Goal: Task Accomplishment & Management: Use online tool/utility

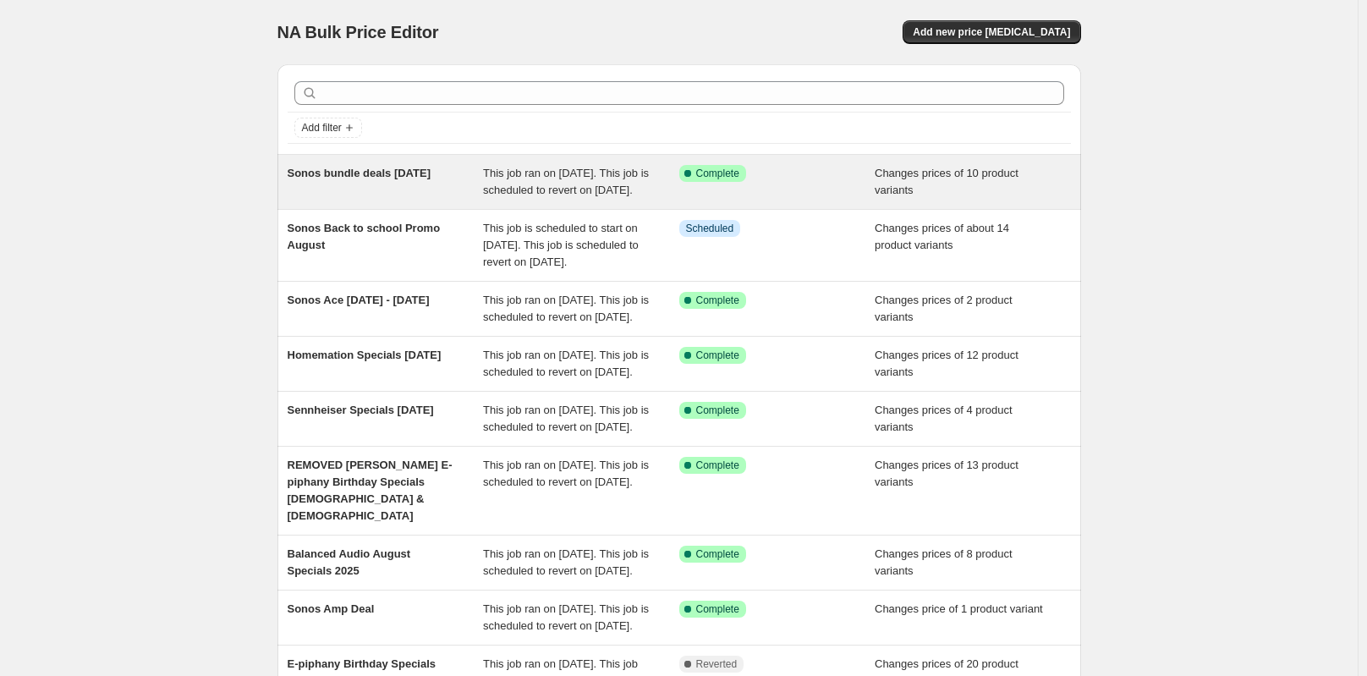
click at [377, 177] on span "Sonos bundle deals [DATE]" at bounding box center [360, 173] width 144 height 13
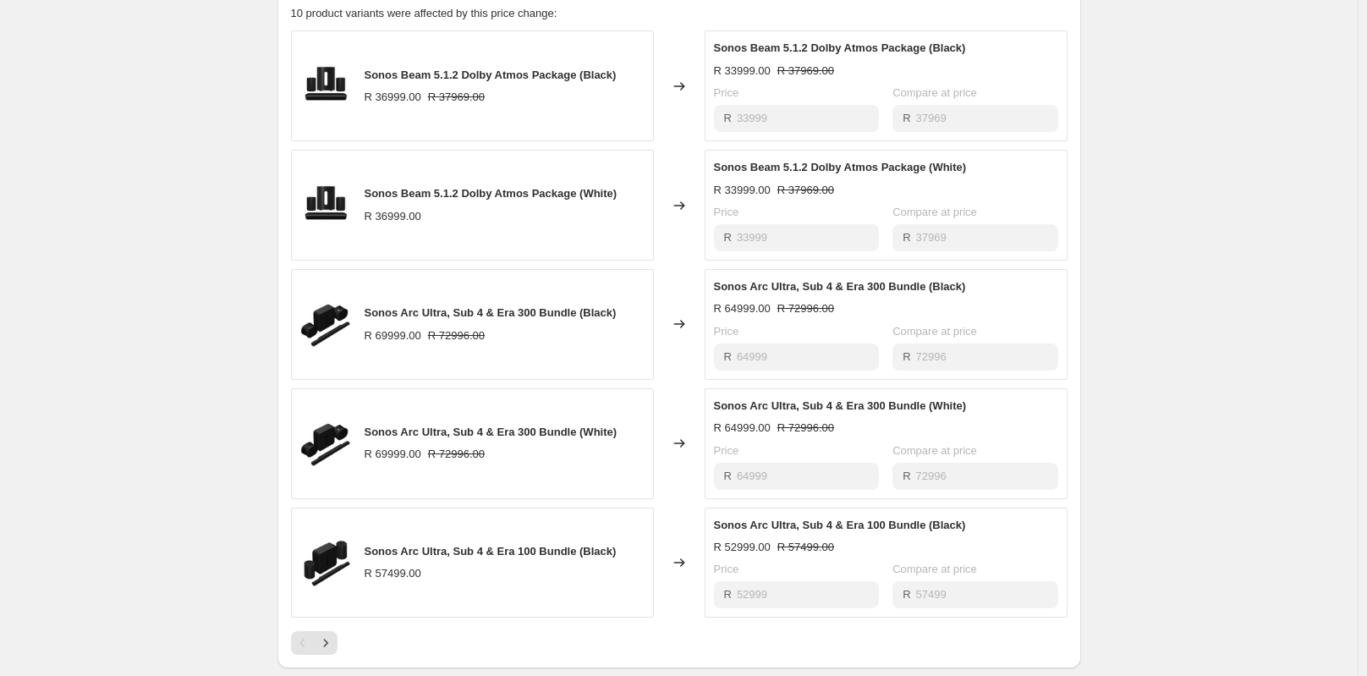
scroll to position [931, 0]
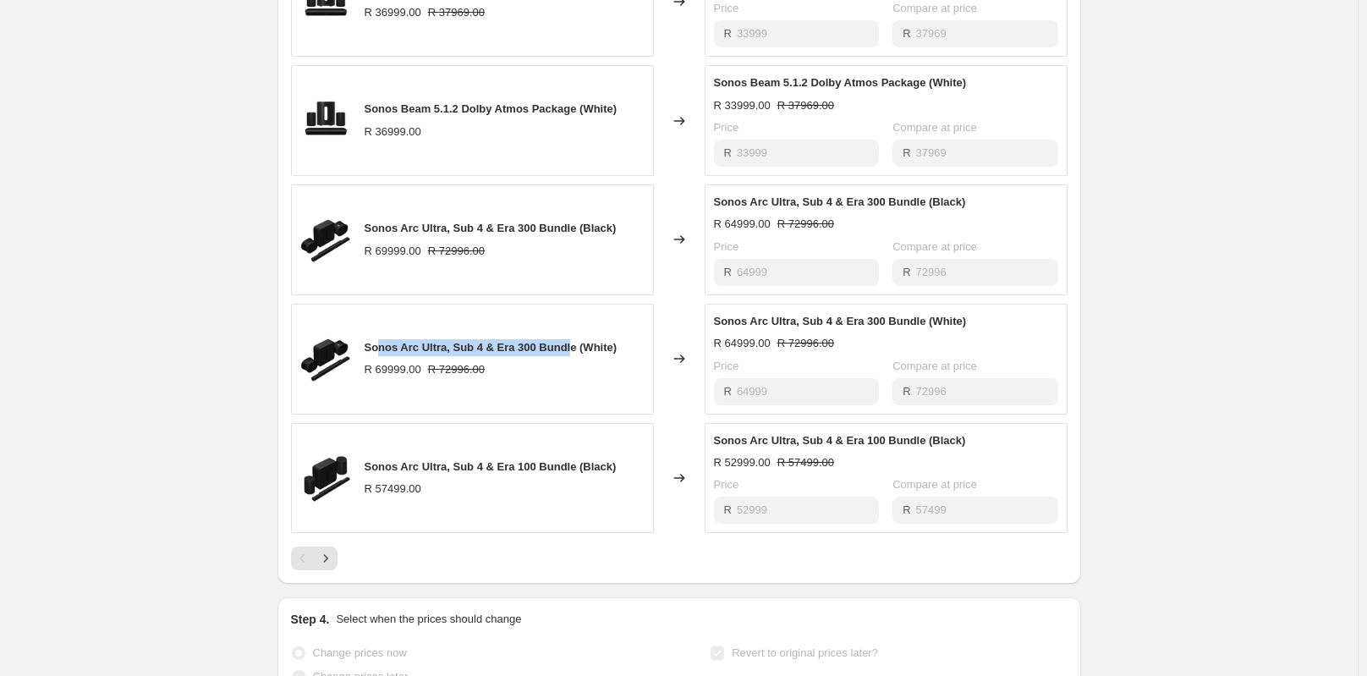
drag, startPoint x: 383, startPoint y: 365, endPoint x: 570, endPoint y: 356, distance: 187.2
click at [570, 354] on span "Sonos Arc Ultra, Sub 4 & Era 300 Bundle (White)" at bounding box center [491, 347] width 253 height 13
click at [423, 354] on span "Sonos Arc Ultra, Sub 4 & Era 300 Bundle (White)" at bounding box center [491, 347] width 253 height 13
drag, startPoint x: 430, startPoint y: 366, endPoint x: 564, endPoint y: 421, distance: 144.9
click at [541, 354] on span "Sonos Arc Ultra, Sub 4 & Era 300 Bundle (White)" at bounding box center [491, 347] width 253 height 13
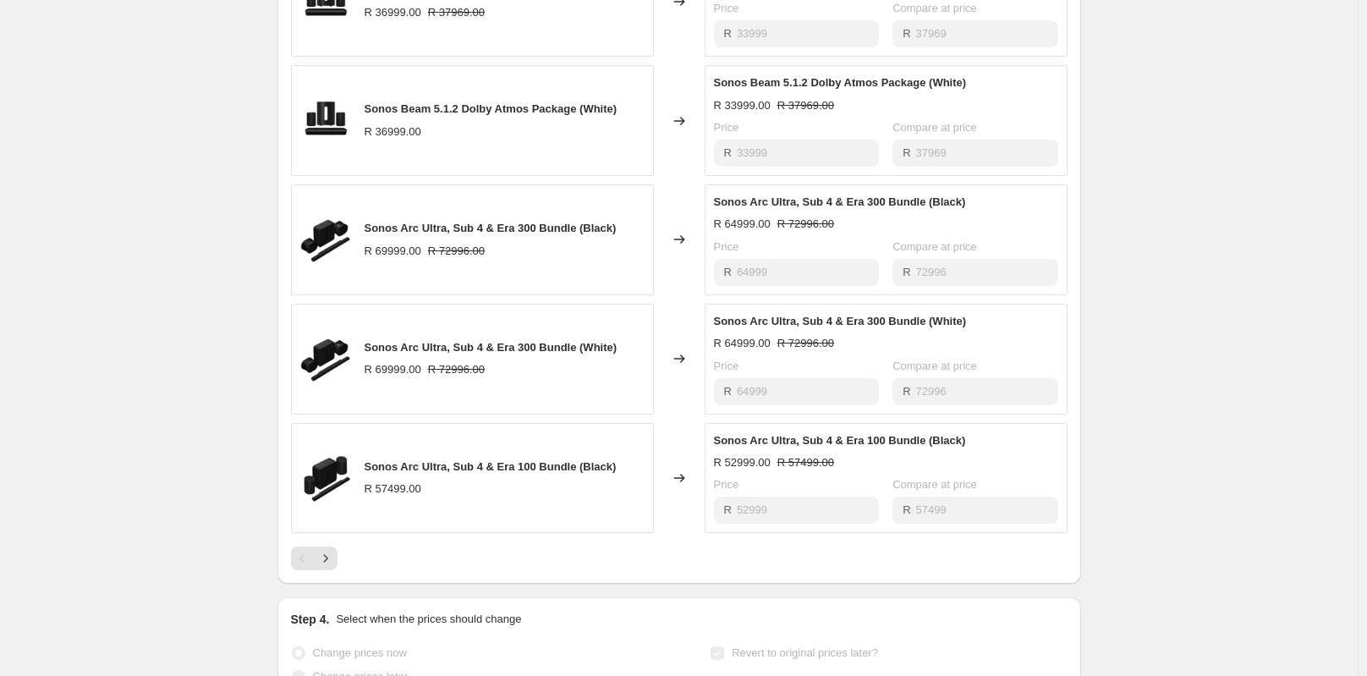
click at [826, 491] on div "Sonos Arc Ultra, Sub 4 & Era 100 Bundle (Black) R 52999.00 R 57499.00 Price R 5…" at bounding box center [886, 478] width 344 height 92
click at [825, 375] on div "Price" at bounding box center [796, 366] width 165 height 17
click at [481, 354] on span "Sonos Arc Ultra, Sub 4 & Era 300 Bundle (White)" at bounding box center [491, 347] width 253 height 13
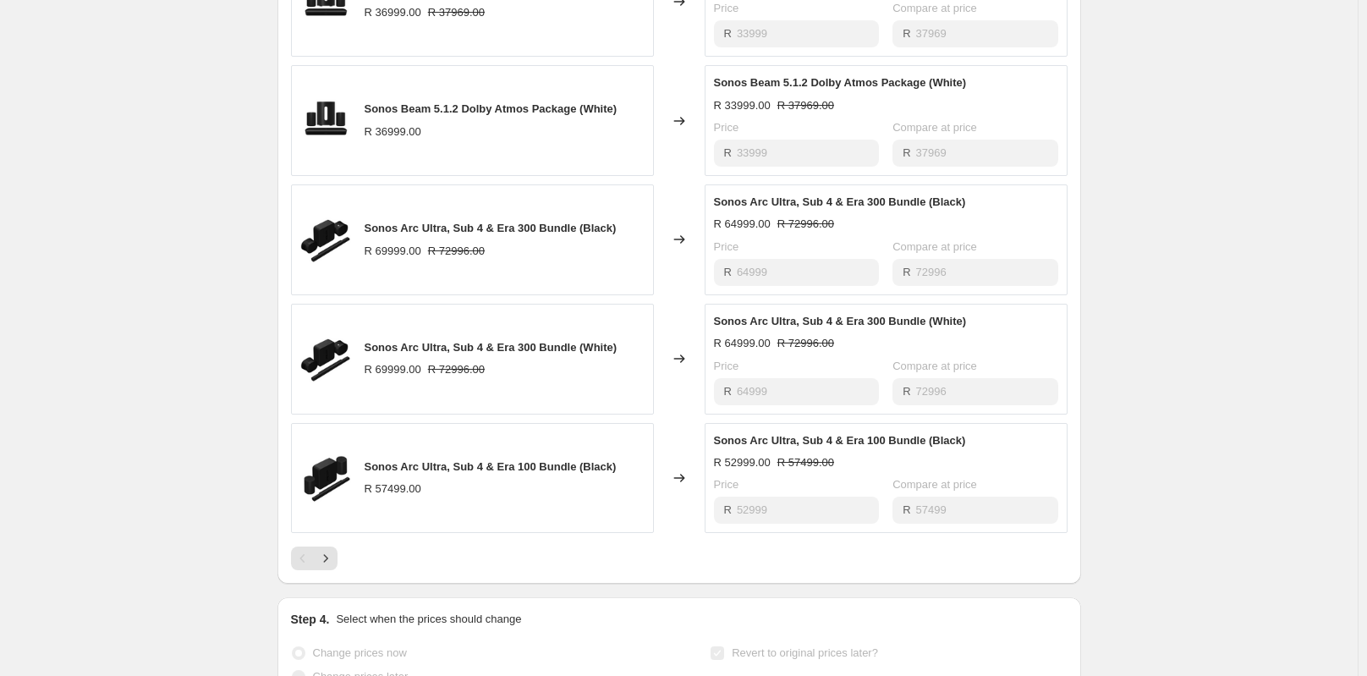
click at [887, 352] on div "R 64999.00 R 72996.00" at bounding box center [886, 343] width 344 height 17
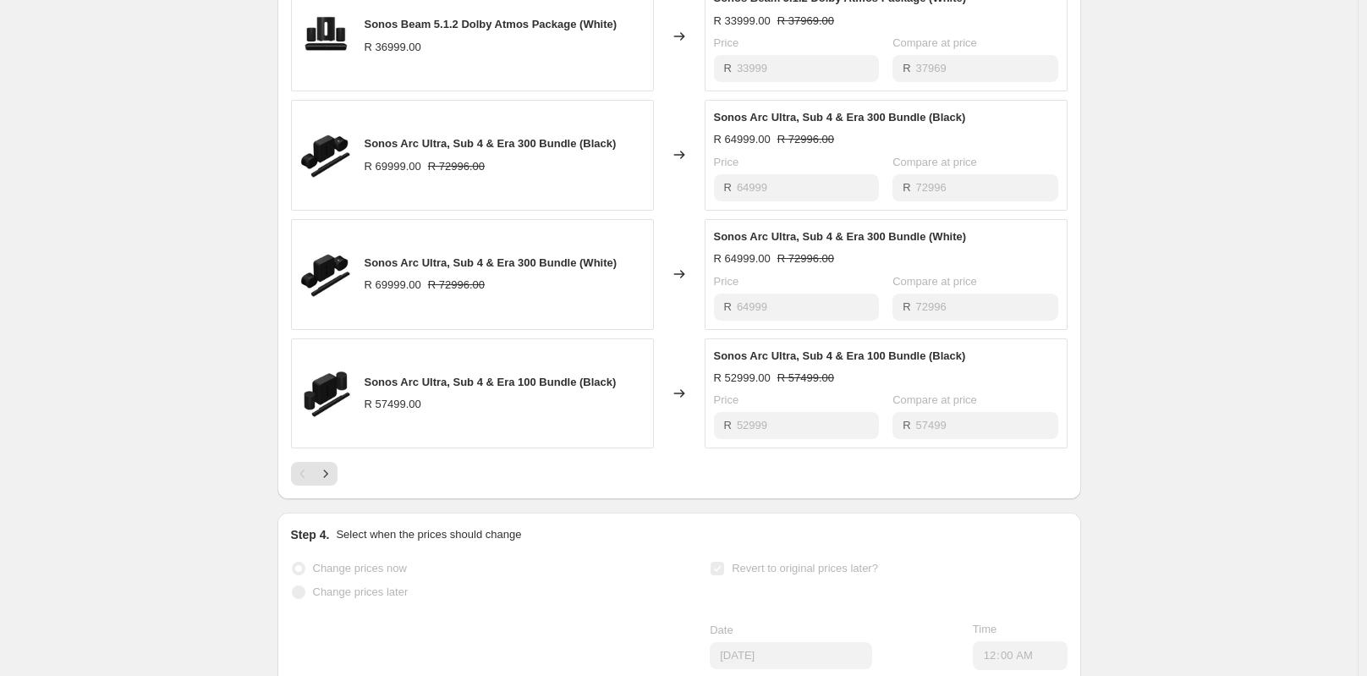
click at [498, 269] on span "Sonos Arc Ultra, Sub 4 & Era 300 Bundle (White)" at bounding box center [491, 262] width 253 height 13
copy span "Sonos Arc Ultra, Sub 4 & Era 300 Bundle (White)"
drag, startPoint x: 733, startPoint y: 273, endPoint x: 897, endPoint y: 264, distance: 164.4
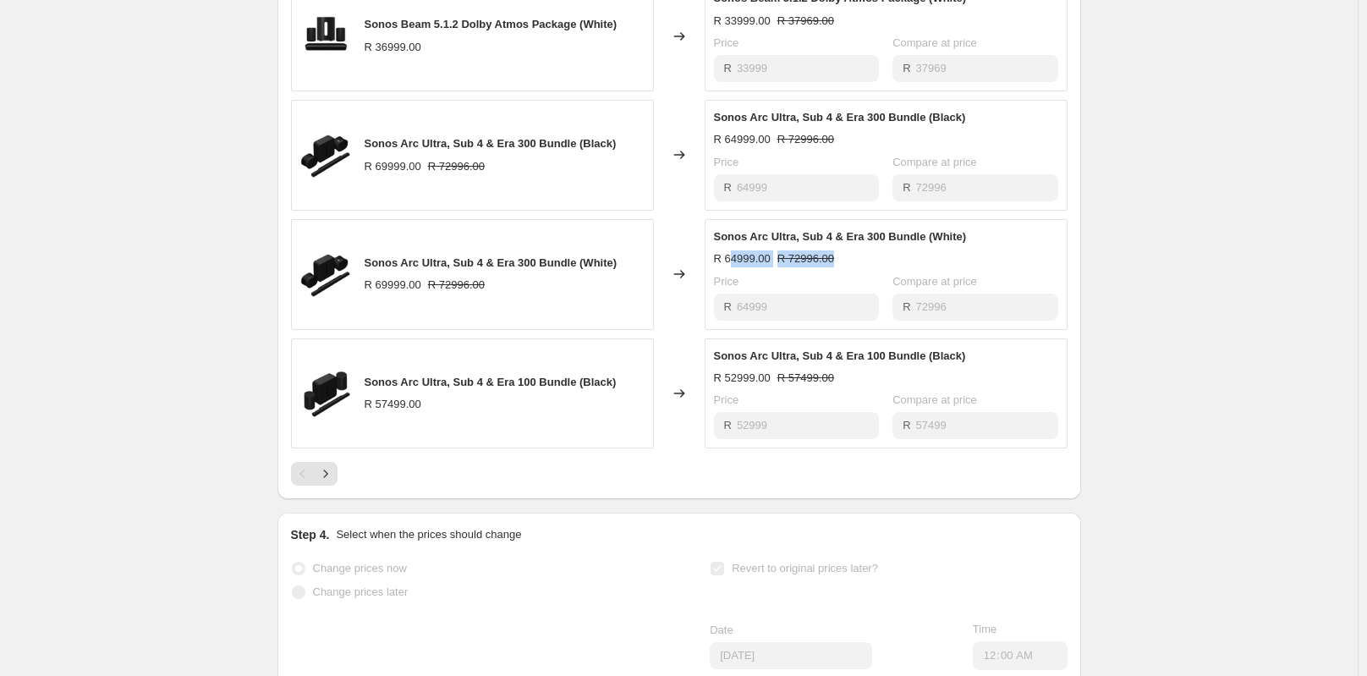
click at [897, 264] on div "Sonos Arc Ultra, Sub 4 & Era 300 Bundle (White) R 64999.00 R 72996.00 Price R 6…" at bounding box center [886, 274] width 344 height 92
drag, startPoint x: 593, startPoint y: 296, endPoint x: 682, endPoint y: 280, distance: 90.3
click at [594, 294] on div "R 69999.00 R 72996.00" at bounding box center [491, 285] width 253 height 17
click at [899, 267] on div "R 64999.00 R 72996.00" at bounding box center [886, 258] width 344 height 17
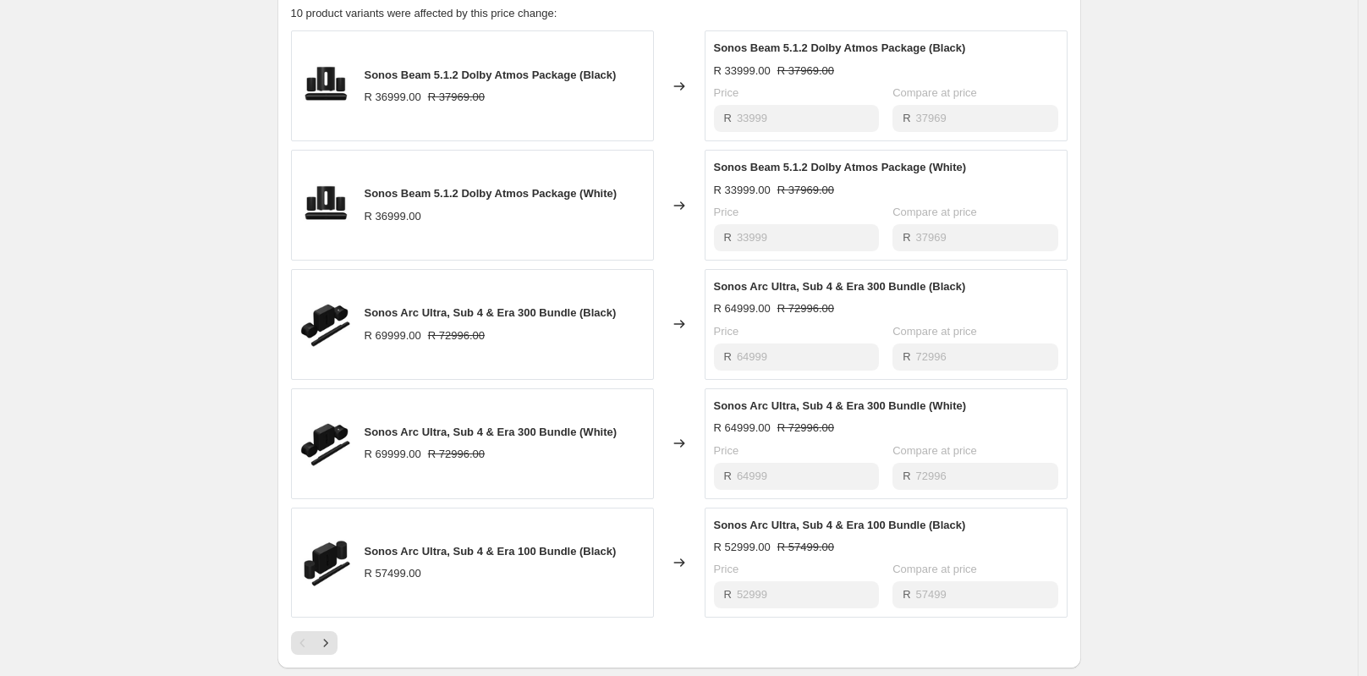
scroll to position [762, 0]
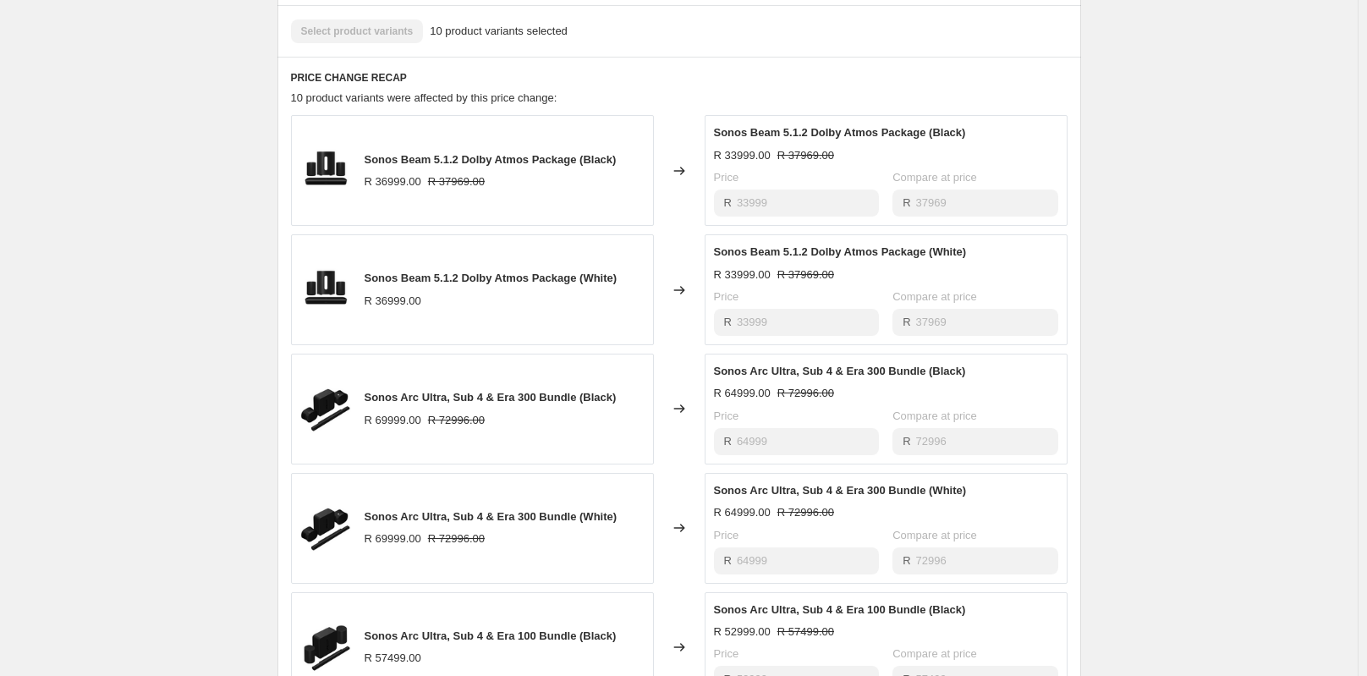
click at [138, 94] on div "Sonos bundle deals [DATE]. This page is ready Sonos bundle deals [DATE] Success…" at bounding box center [679, 266] width 1358 height 2056
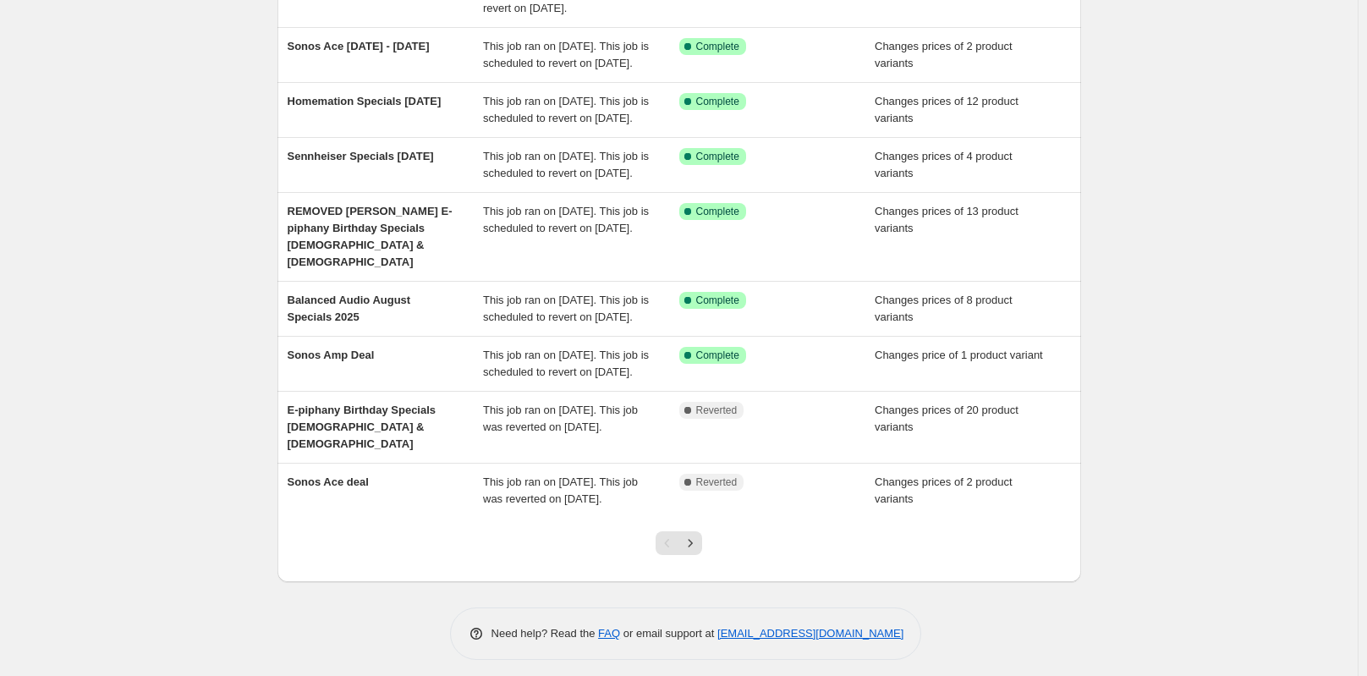
scroll to position [338, 0]
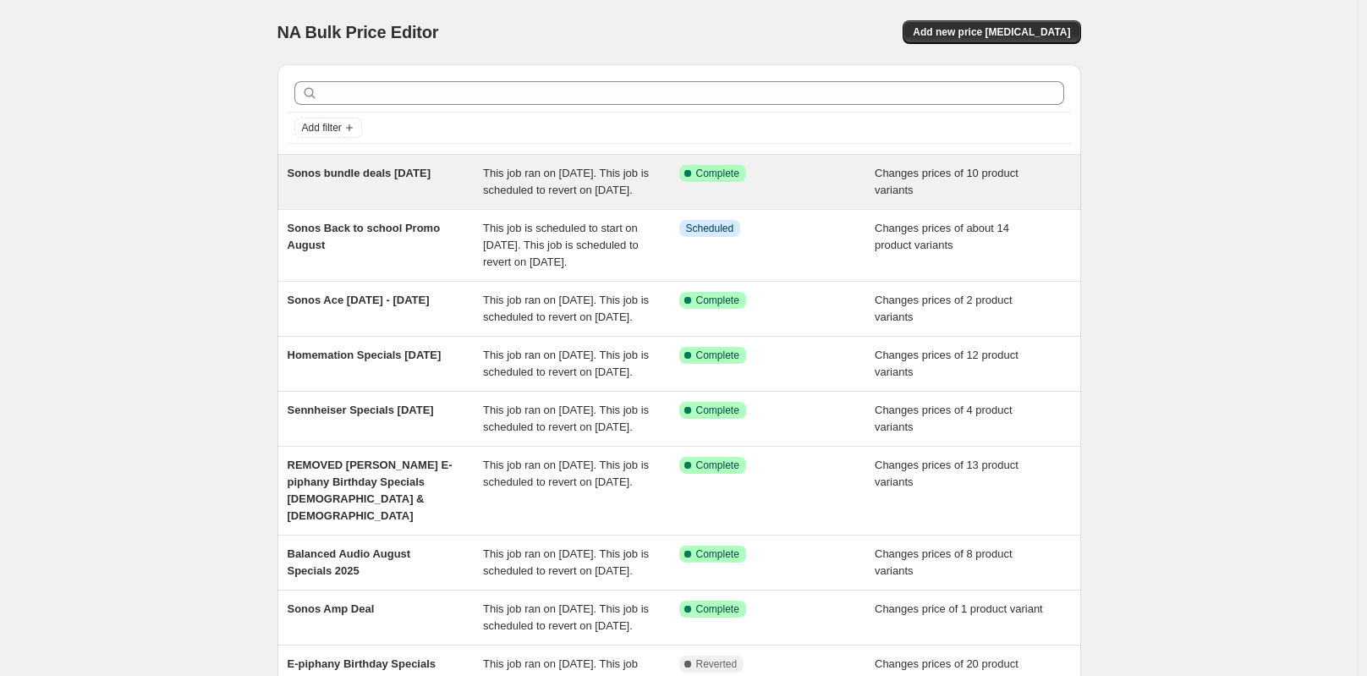
click at [379, 172] on span "Sonos bundle deals [DATE]" at bounding box center [360, 173] width 144 height 13
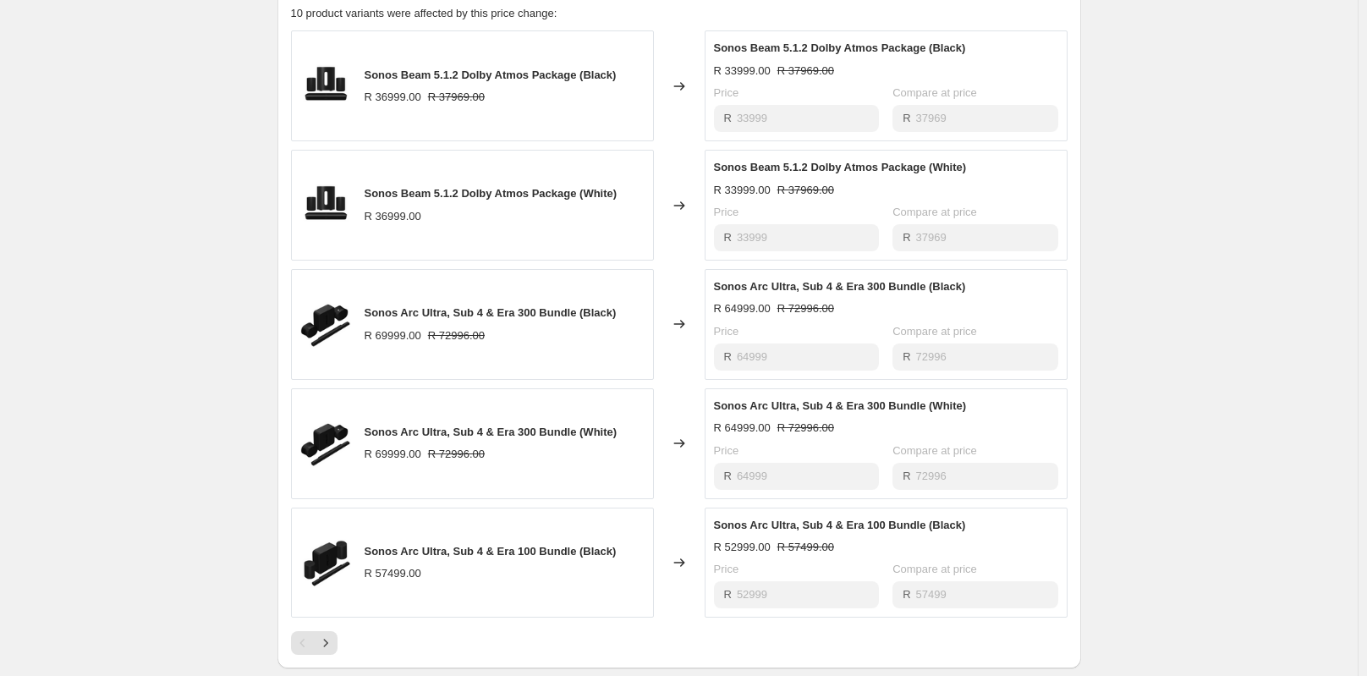
scroll to position [931, 0]
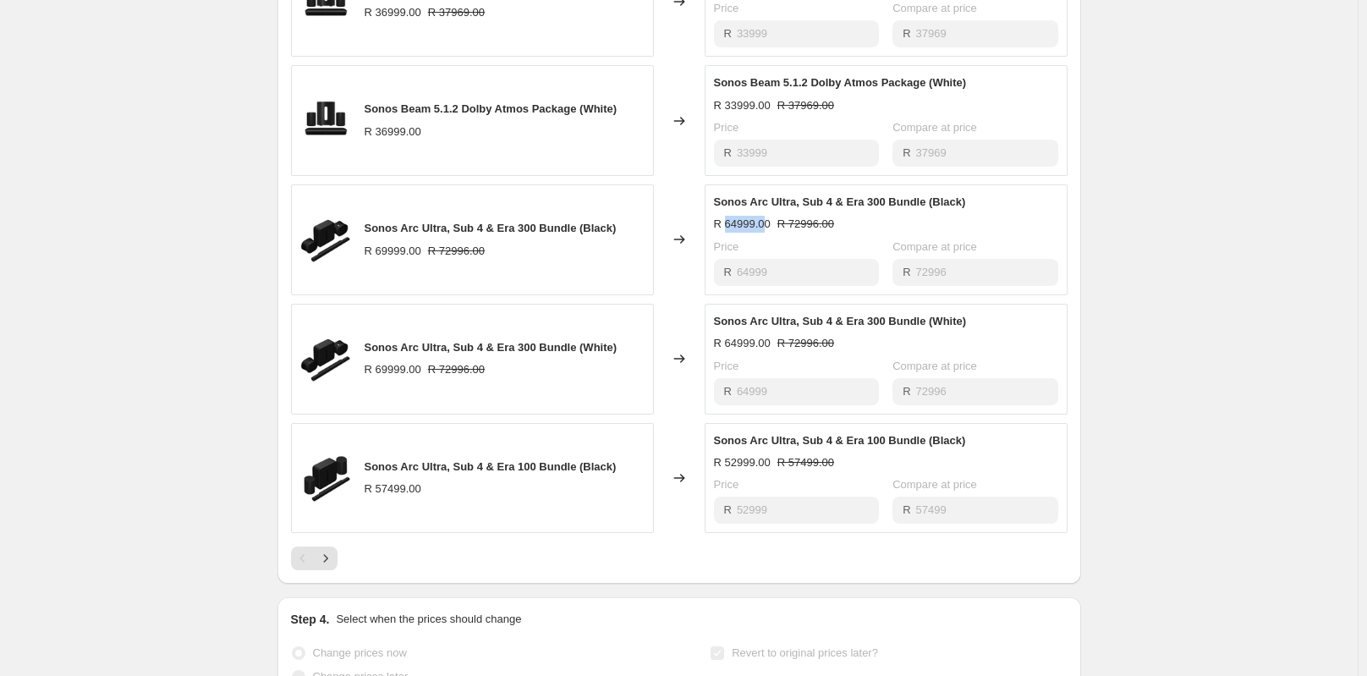
drag, startPoint x: 768, startPoint y: 240, endPoint x: 728, endPoint y: 240, distance: 40.6
click at [728, 233] on div "R 64999.00" at bounding box center [742, 224] width 57 height 17
click at [743, 233] on div "R 64999.00" at bounding box center [742, 224] width 57 height 17
drag, startPoint x: 753, startPoint y: 243, endPoint x: 729, endPoint y: 240, distance: 24.7
click at [729, 233] on div "R 64999.00" at bounding box center [742, 224] width 57 height 17
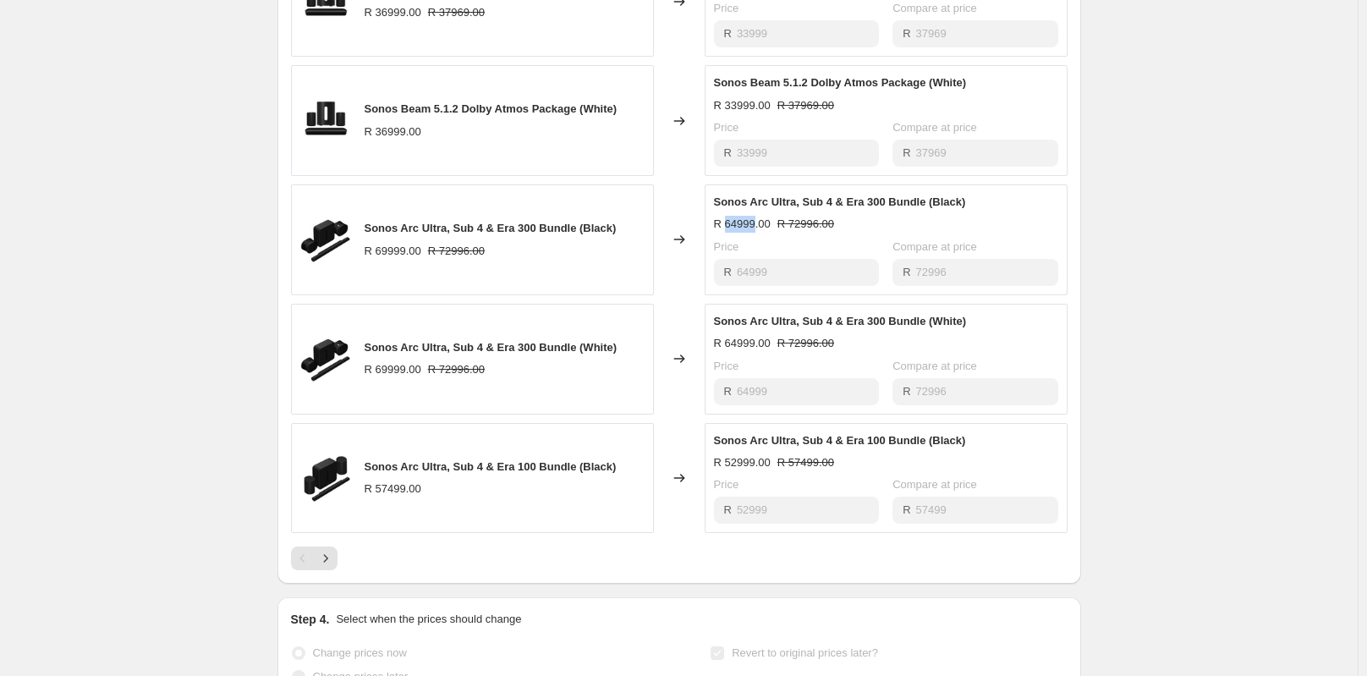
copy div "64999"
click at [324, 567] on icon "Next" at bounding box center [325, 558] width 17 height 17
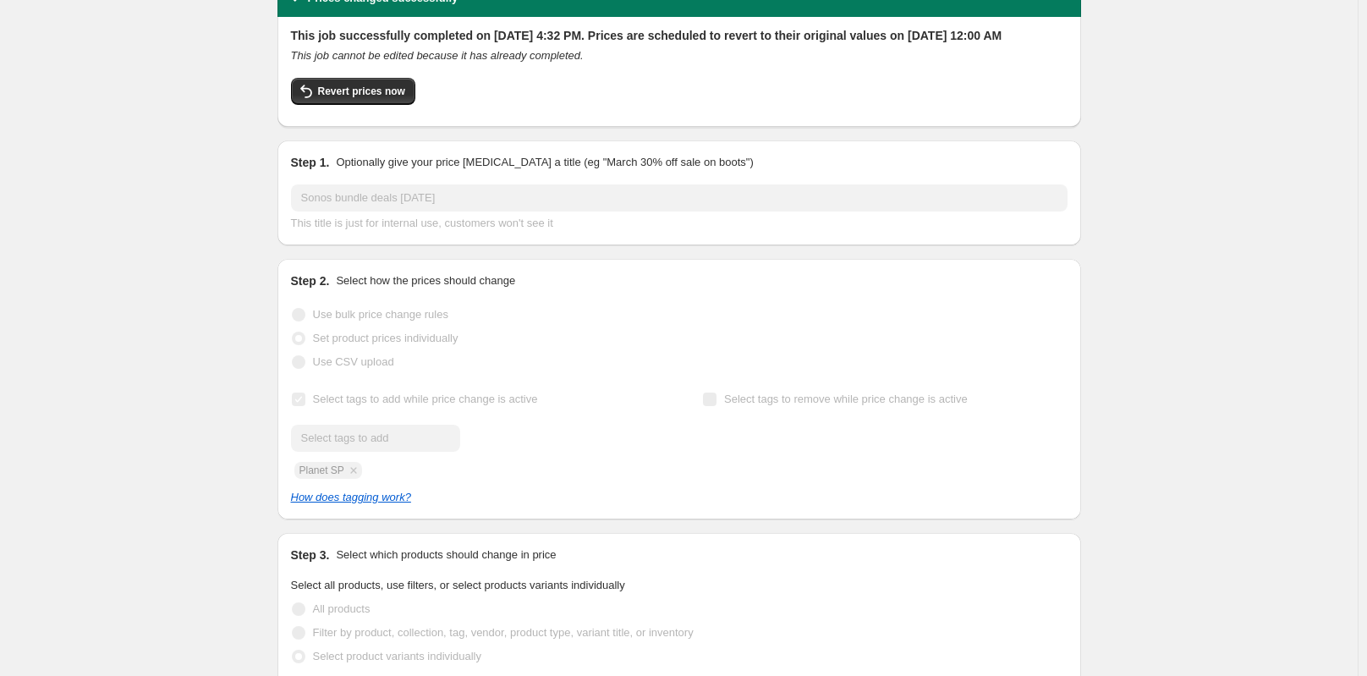
scroll to position [0, 0]
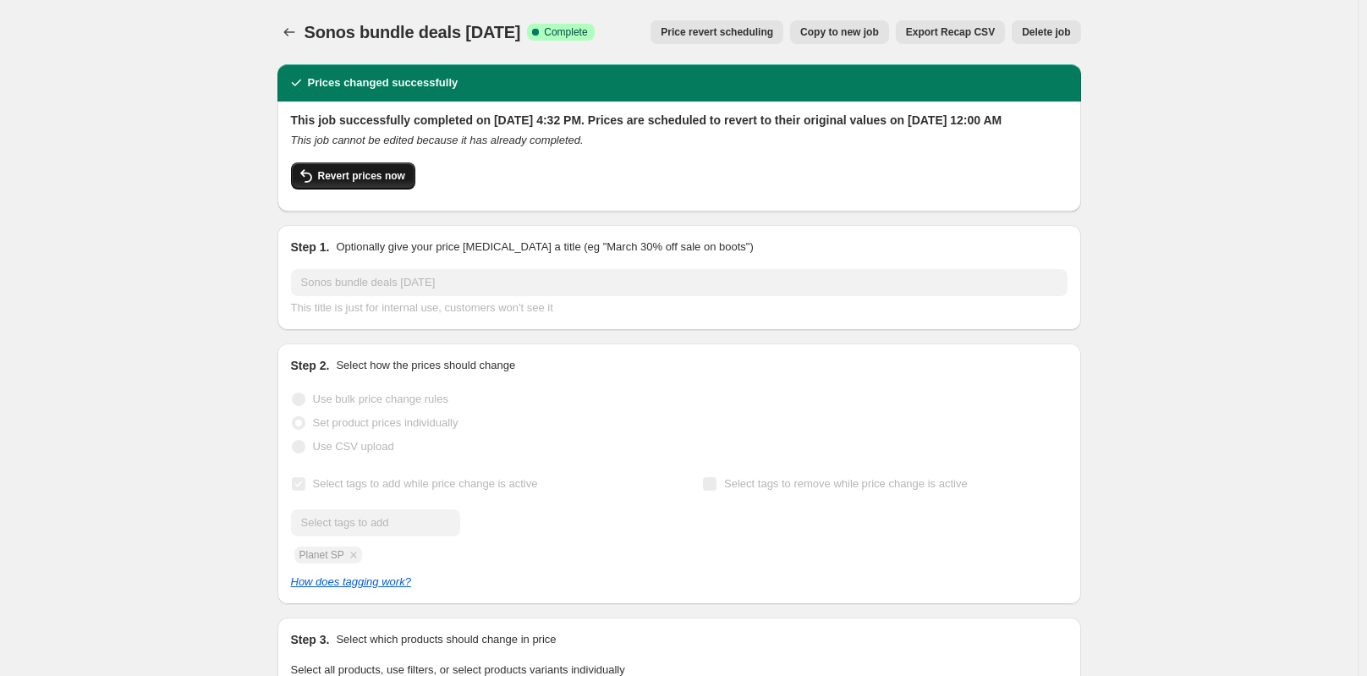
click at [355, 183] on span "Revert prices now" at bounding box center [361, 176] width 87 height 14
checkbox input "false"
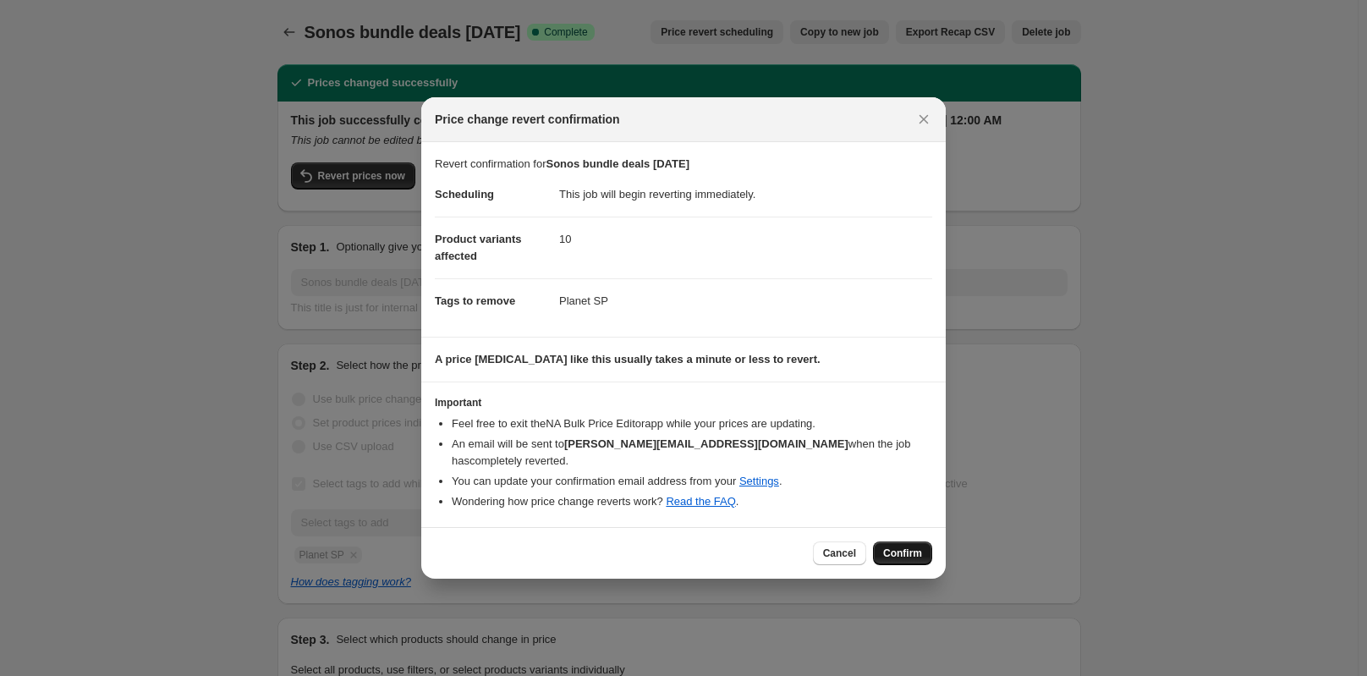
click at [921, 547] on span "Confirm" at bounding box center [902, 554] width 39 height 14
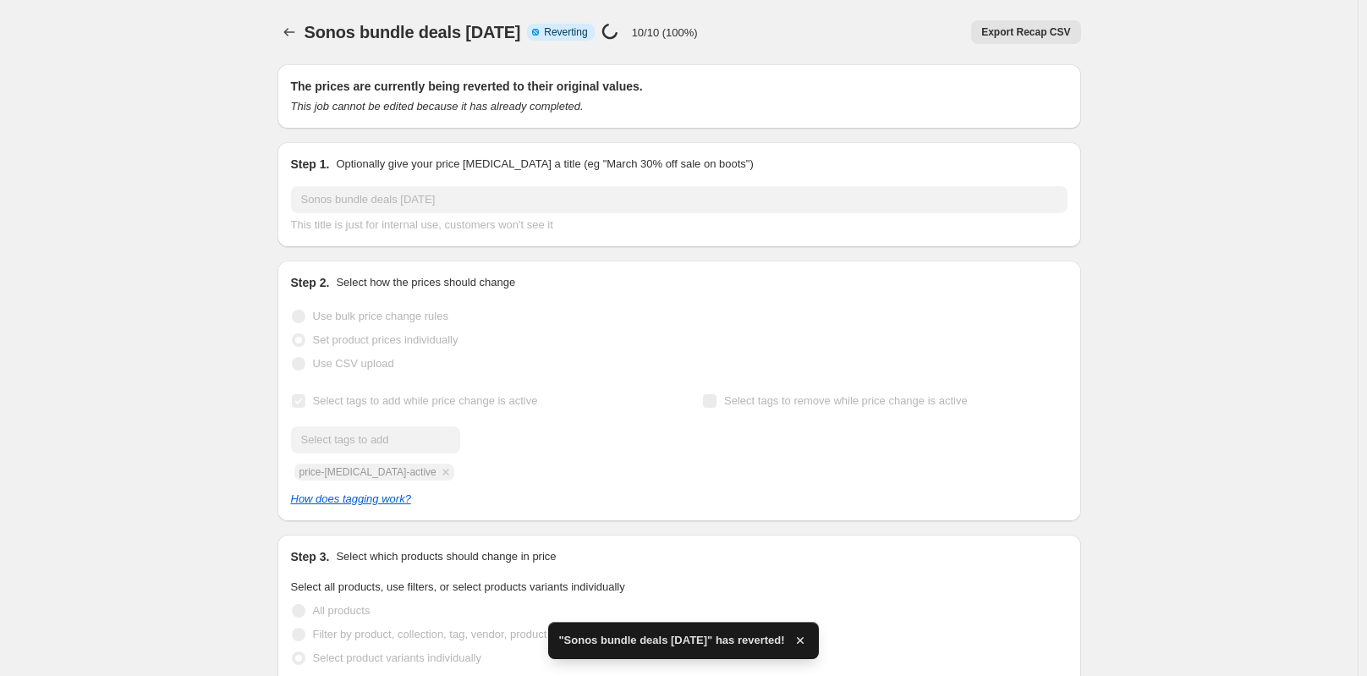
checkbox input "true"
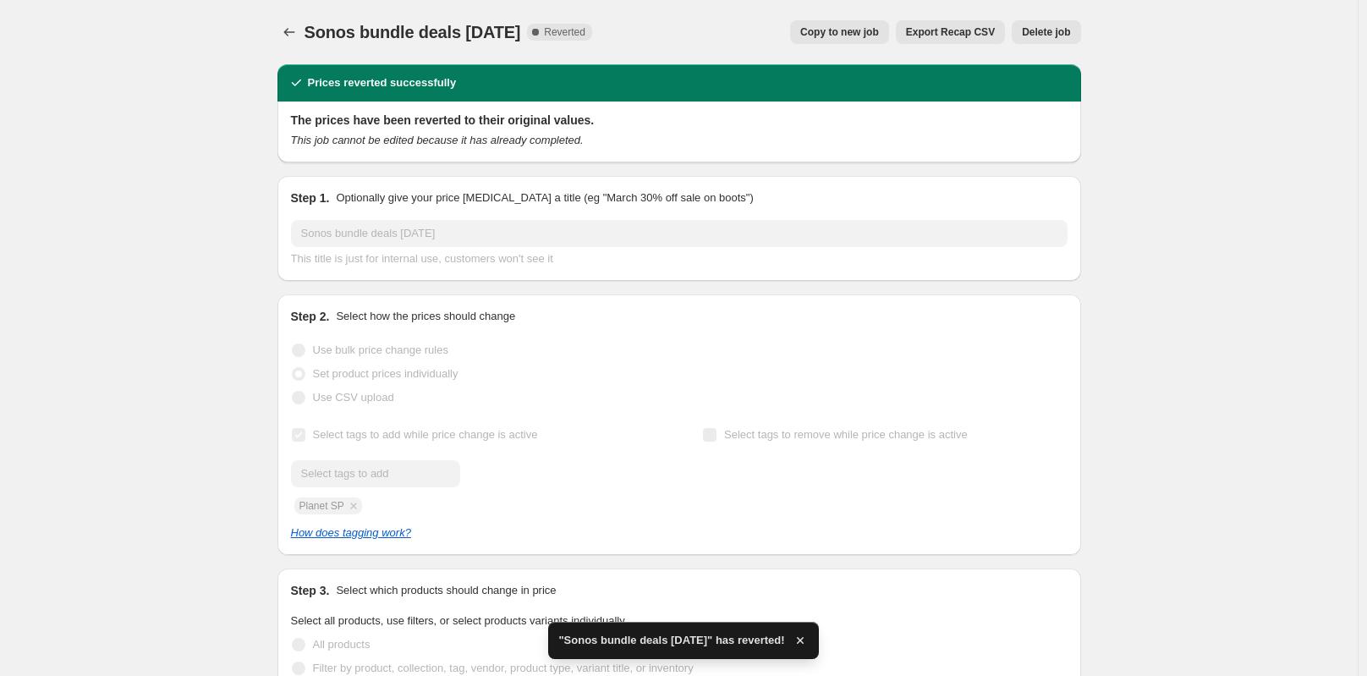
click at [877, 29] on span "Copy to new job" at bounding box center [839, 32] width 79 height 14
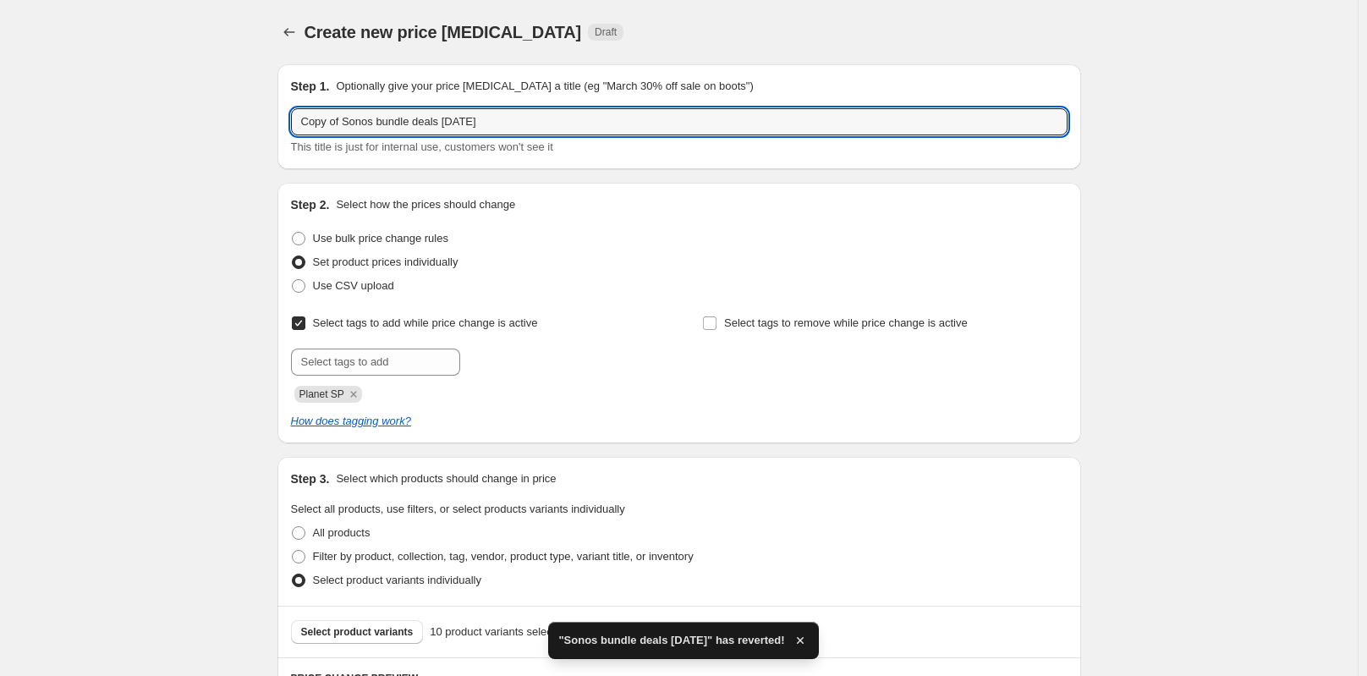
drag, startPoint x: 343, startPoint y: 124, endPoint x: 294, endPoint y: 129, distance: 49.4
click at [294, 129] on div "Step 1. Optionally give your price change job a title (eg "March 30% off sale o…" at bounding box center [680, 116] width 804 height 105
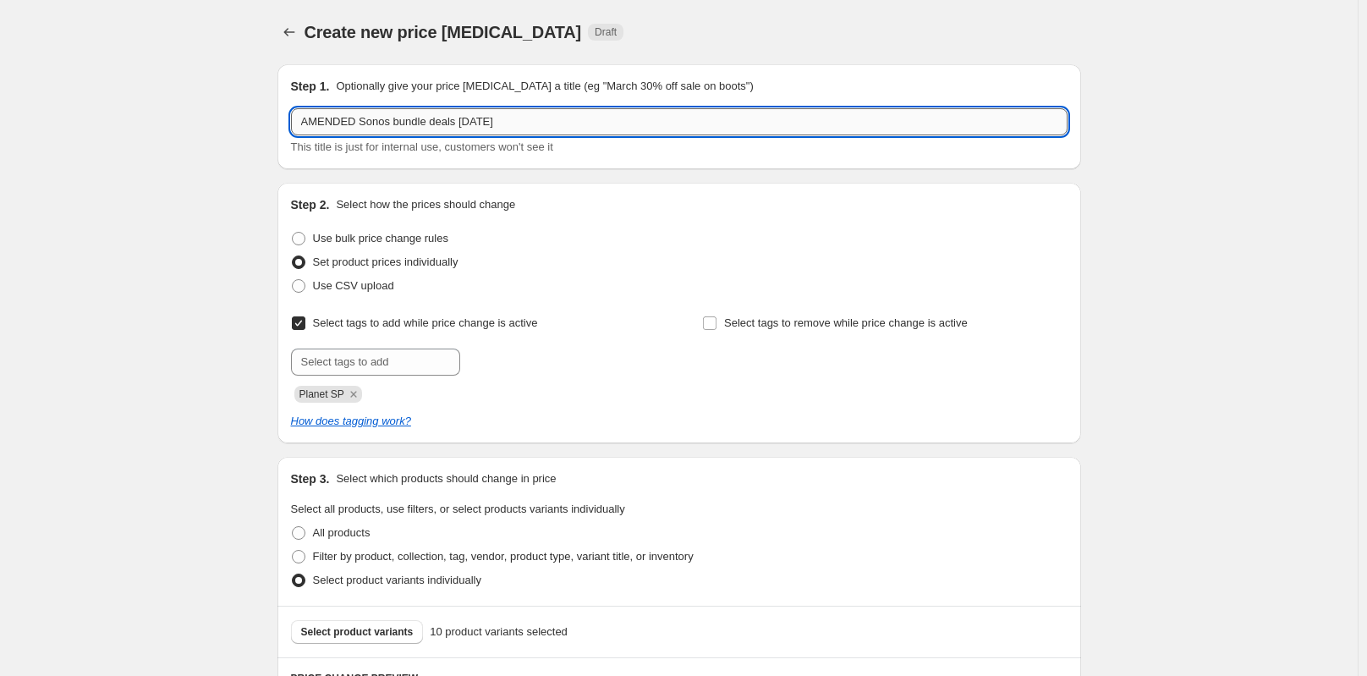
click at [679, 121] on input "AMENDED Sonos bundle deals August 2025" at bounding box center [679, 121] width 777 height 27
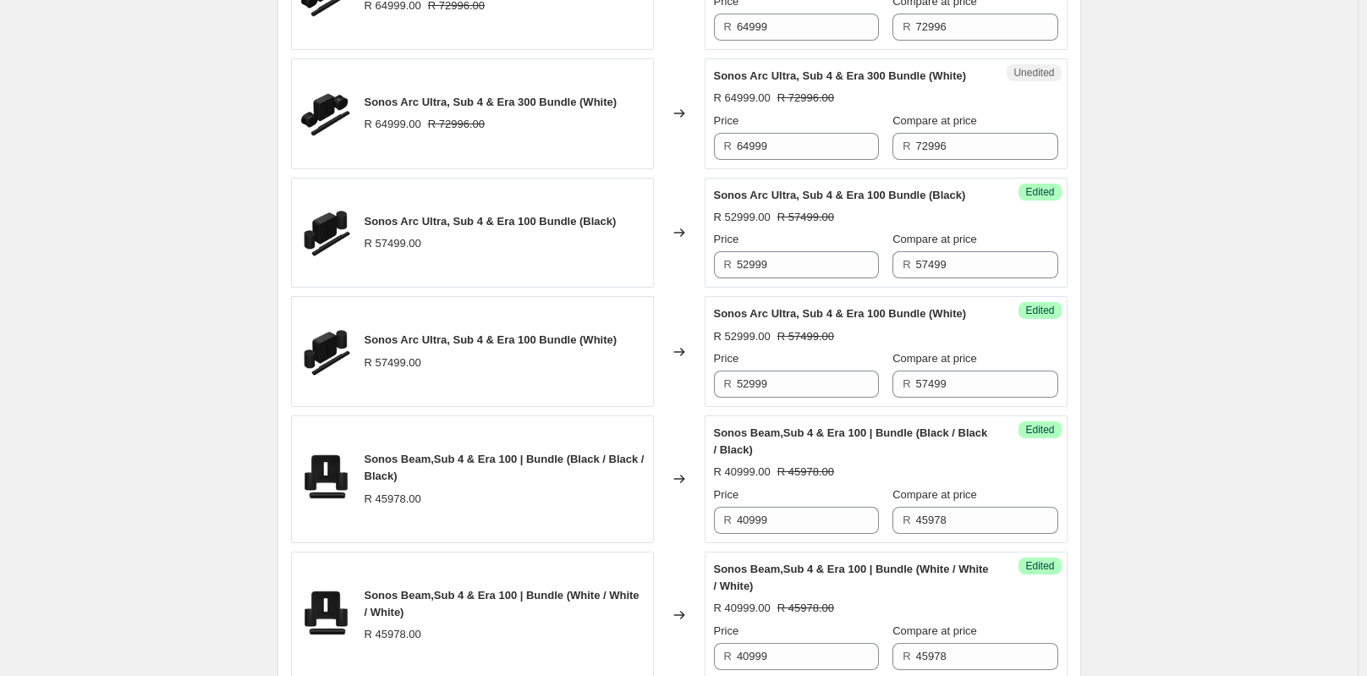
scroll to position [1705, 0]
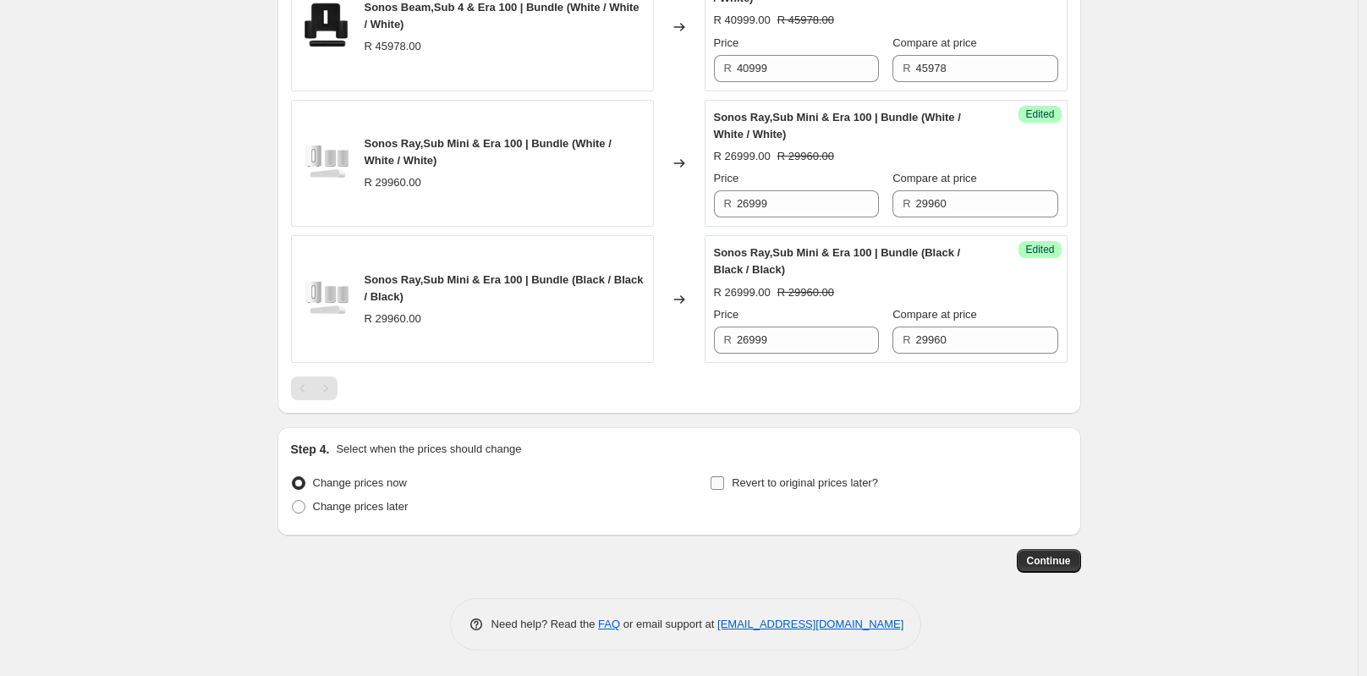
type input "AMENDED Sonos bundle deals August 2025"
click at [722, 481] on input "Revert to original prices later?" at bounding box center [718, 483] width 14 height 14
checkbox input "true"
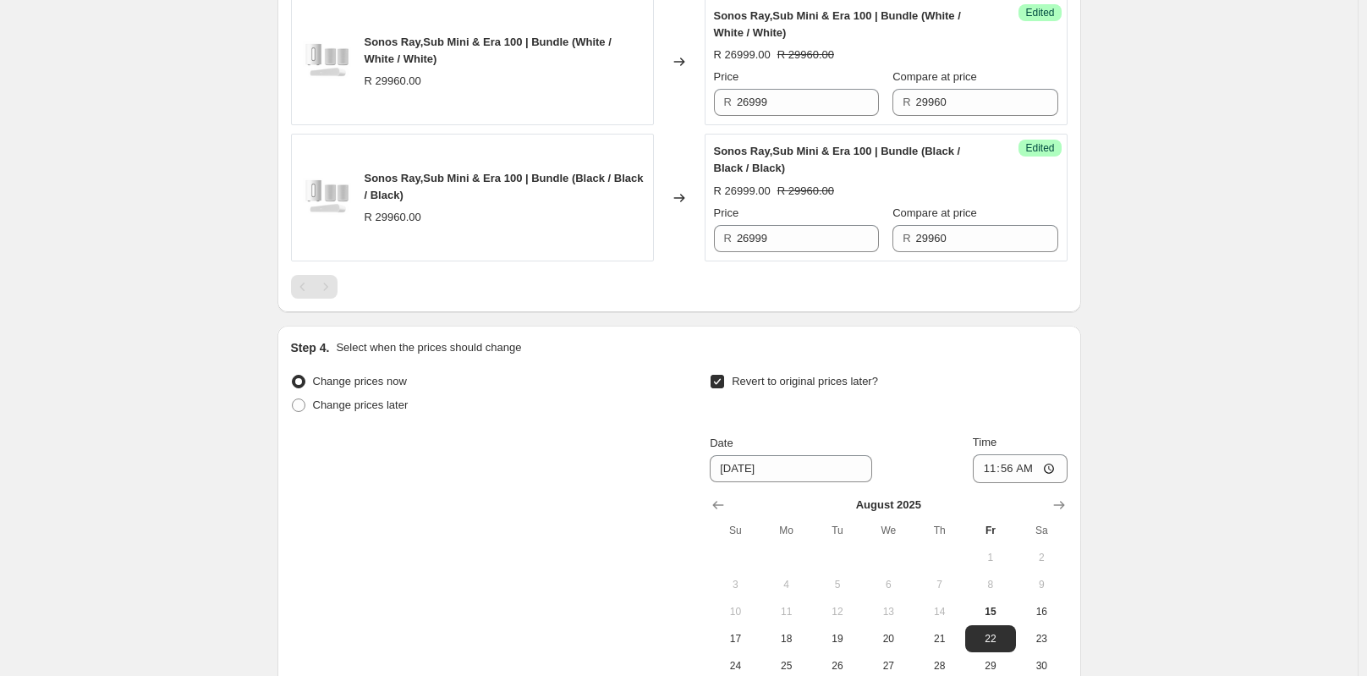
scroll to position [1959, 0]
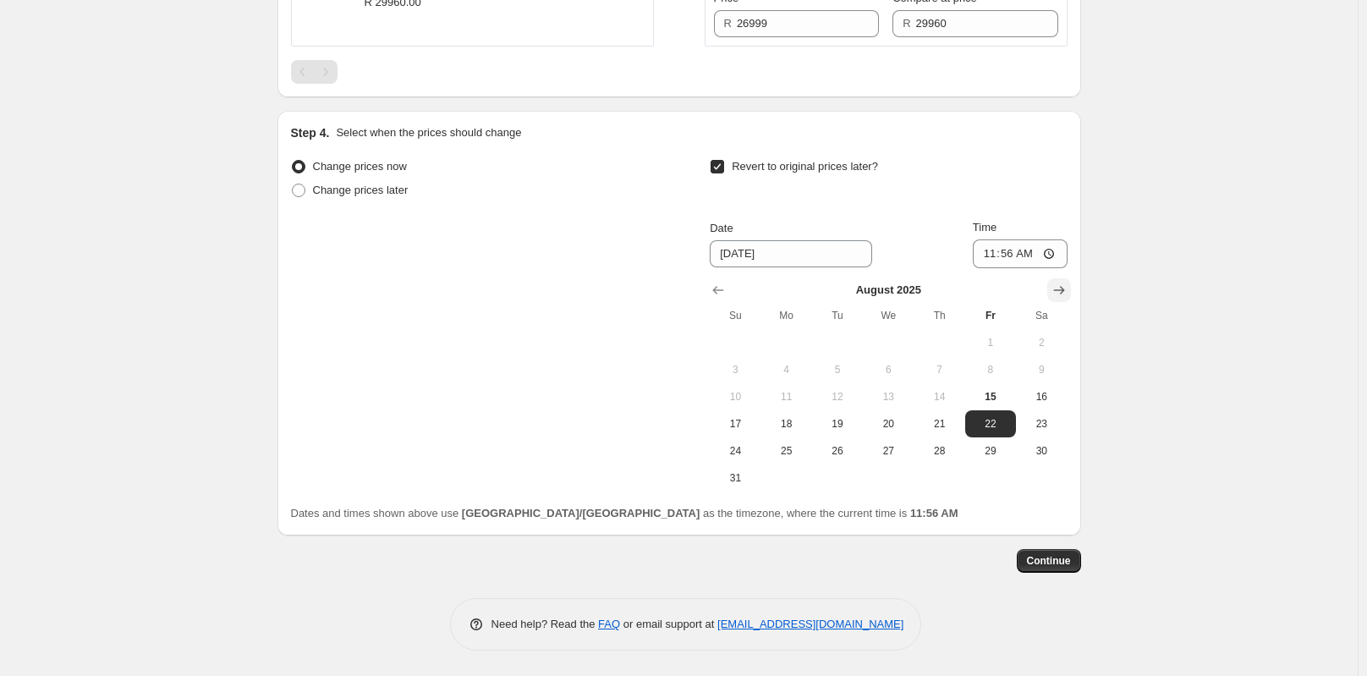
click at [1068, 299] on icon "Show next month, September 2025" at bounding box center [1059, 290] width 17 height 17
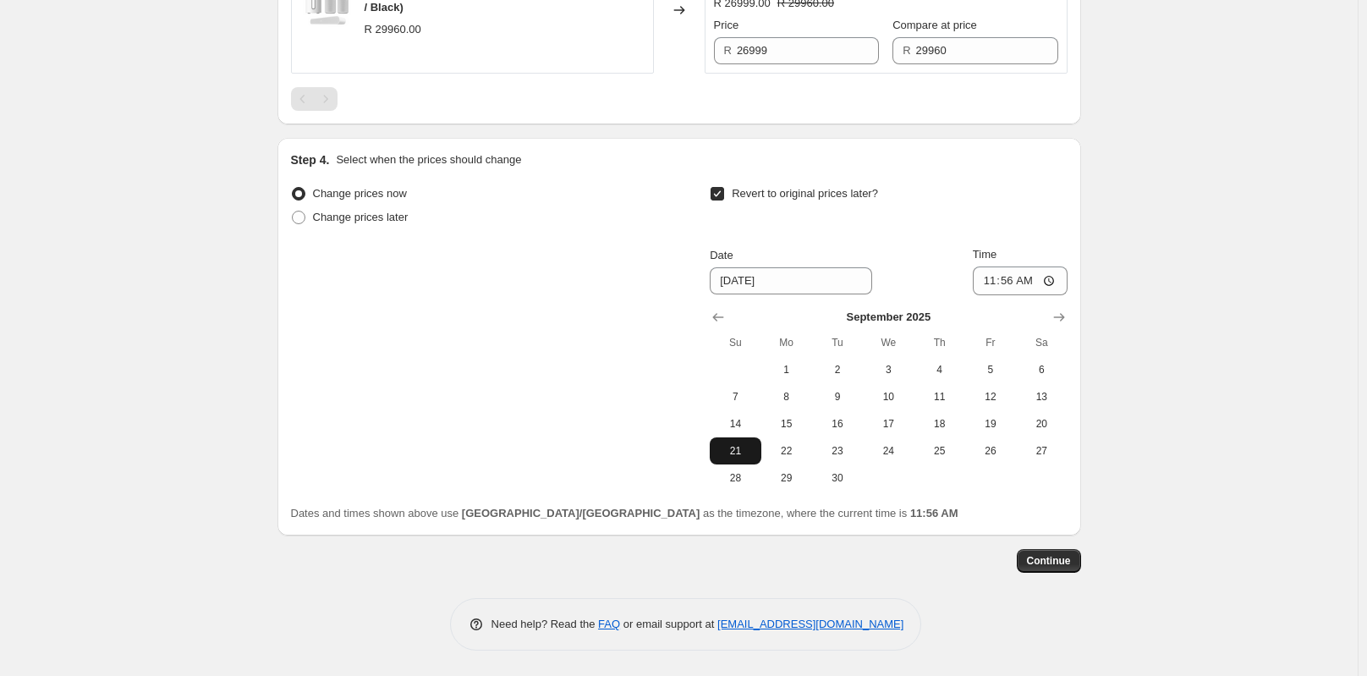
click at [747, 458] on span "21" at bounding box center [735, 451] width 37 height 14
click at [719, 322] on icon "Show previous month, August 2025" at bounding box center [718, 317] width 11 height 8
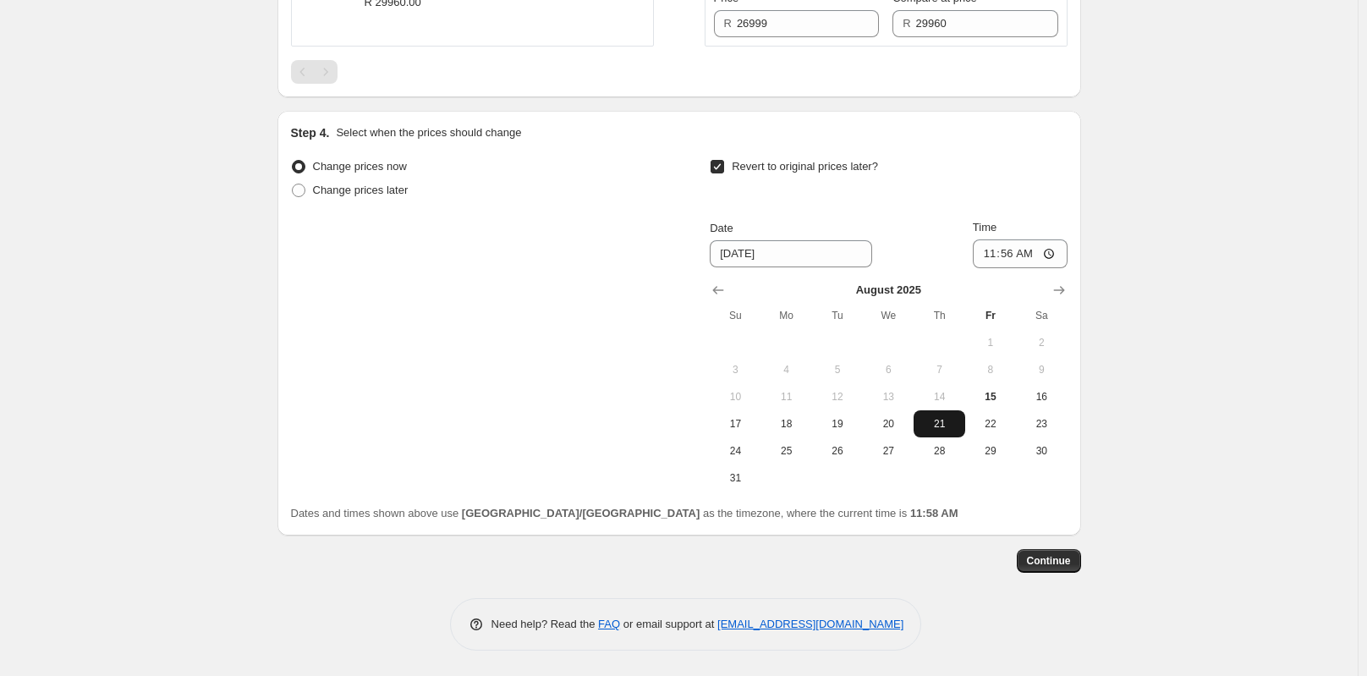
click at [939, 431] on span "21" at bounding box center [939, 424] width 37 height 14
type input "[DATE]"
click at [1013, 268] on input "11:56" at bounding box center [1020, 253] width 95 height 29
type input "23:59"
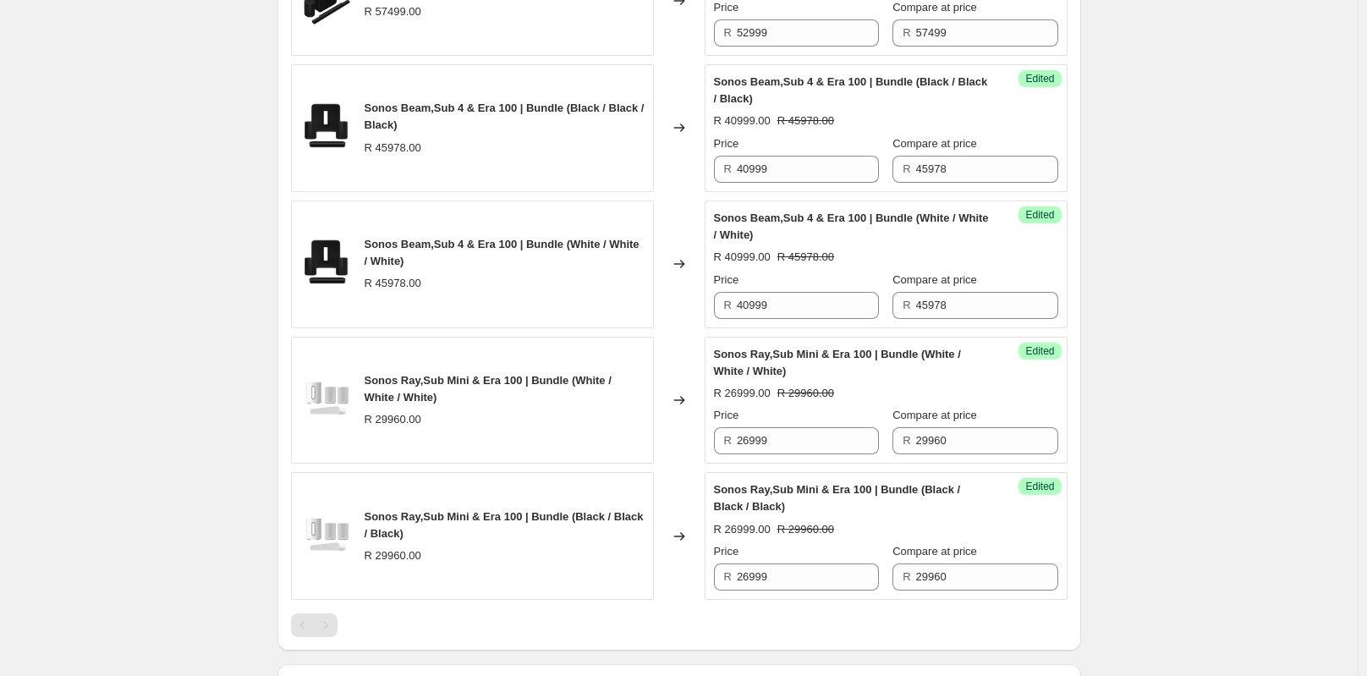
scroll to position [1282, 0]
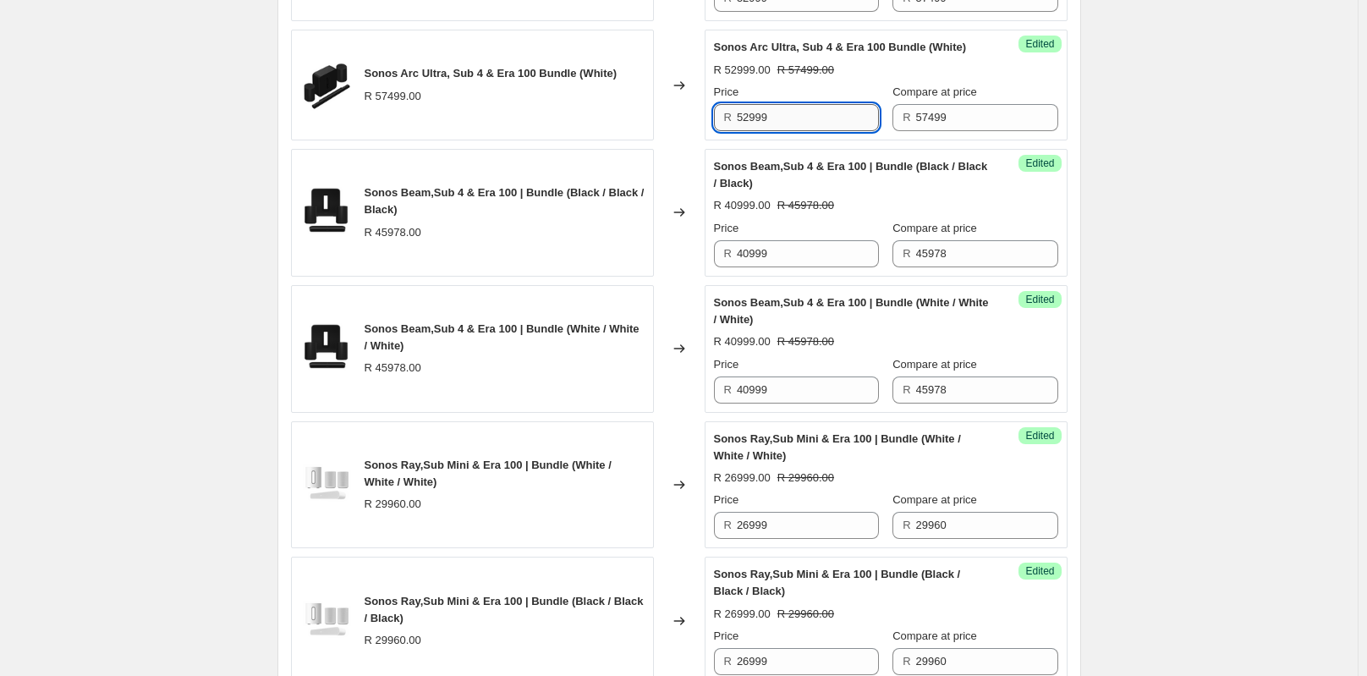
click at [755, 131] on input "52999" at bounding box center [808, 117] width 142 height 27
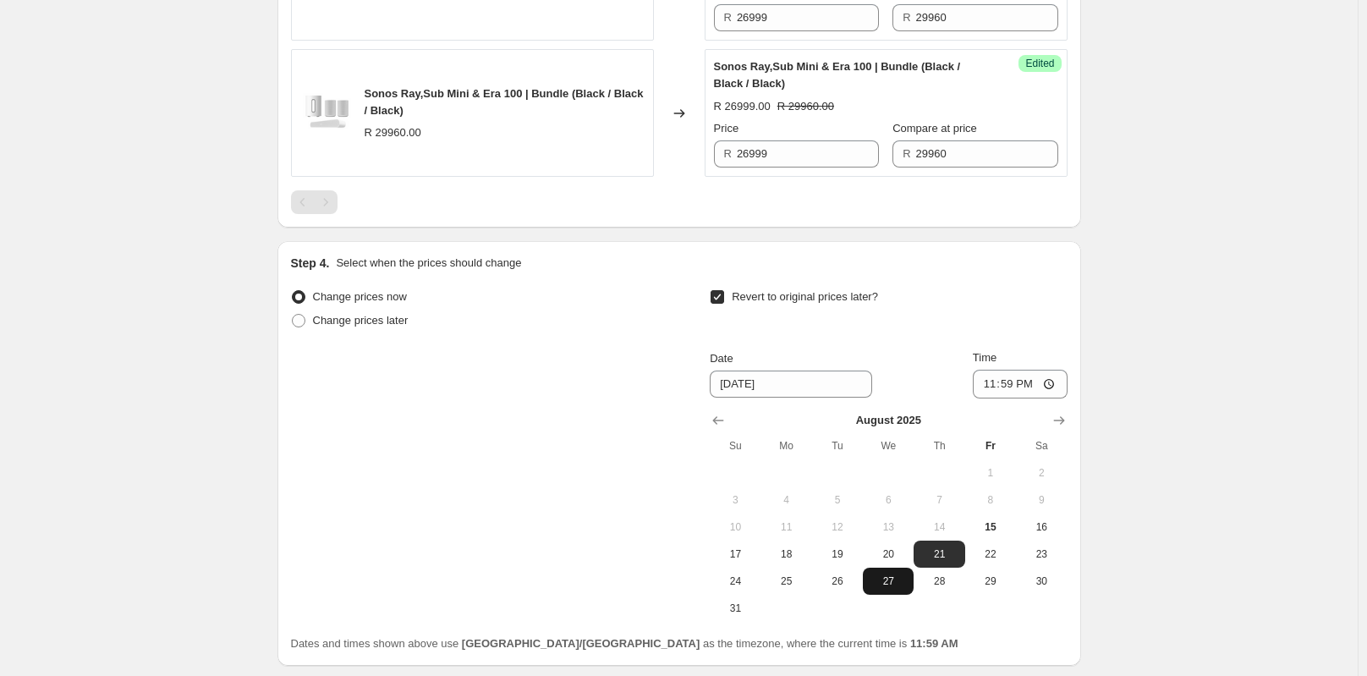
scroll to position [2021, 0]
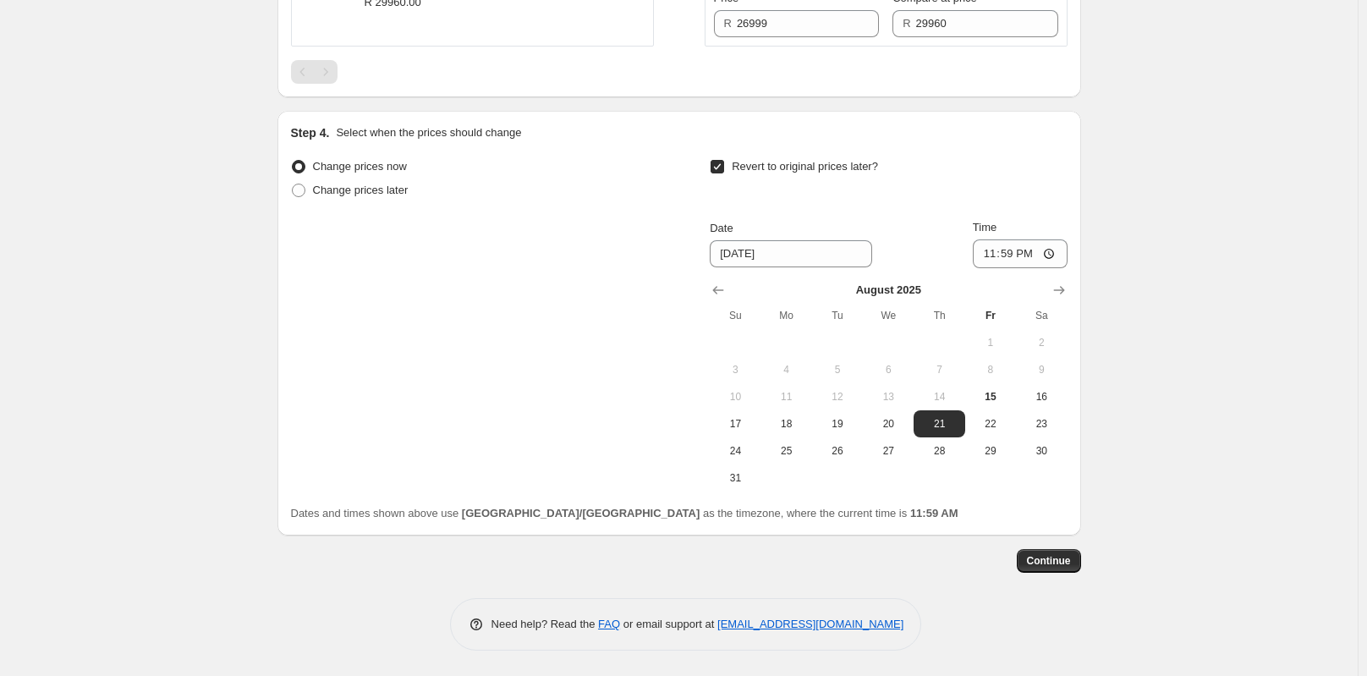
click at [1050, 552] on button "Continue" at bounding box center [1049, 561] width 64 height 24
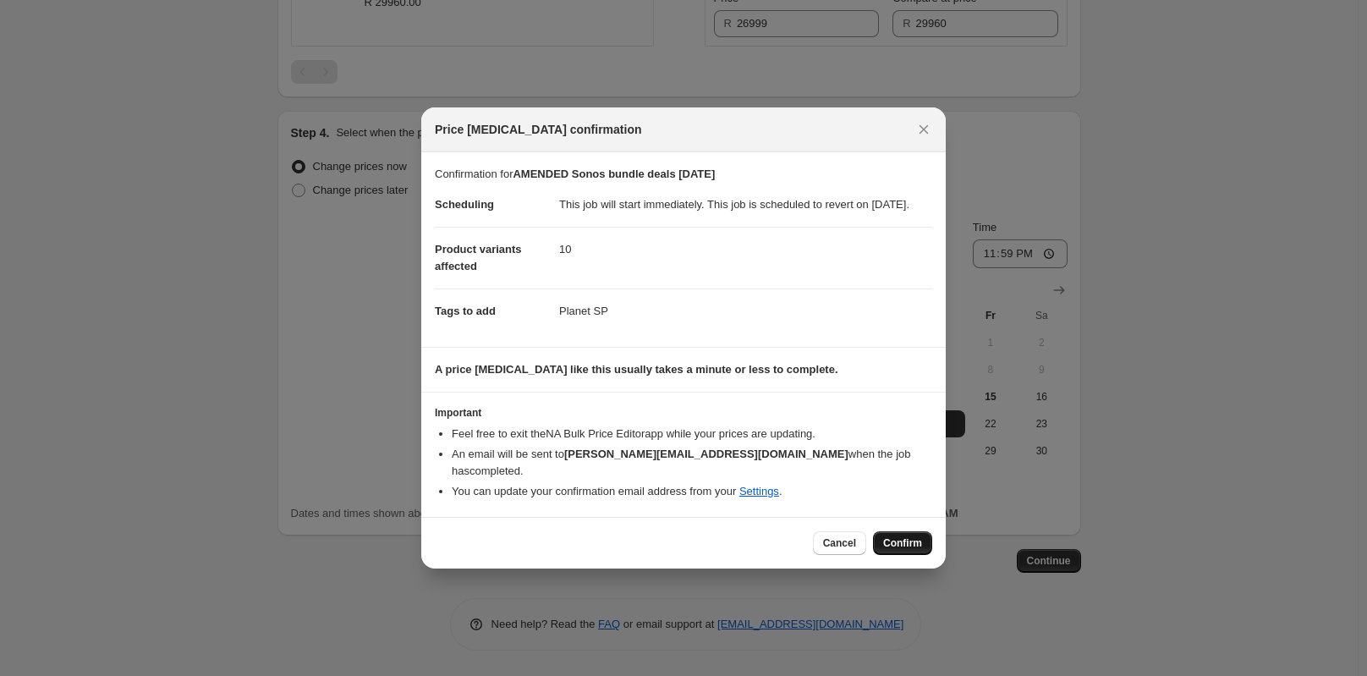
click at [903, 535] on button "Confirm" at bounding box center [902, 543] width 59 height 24
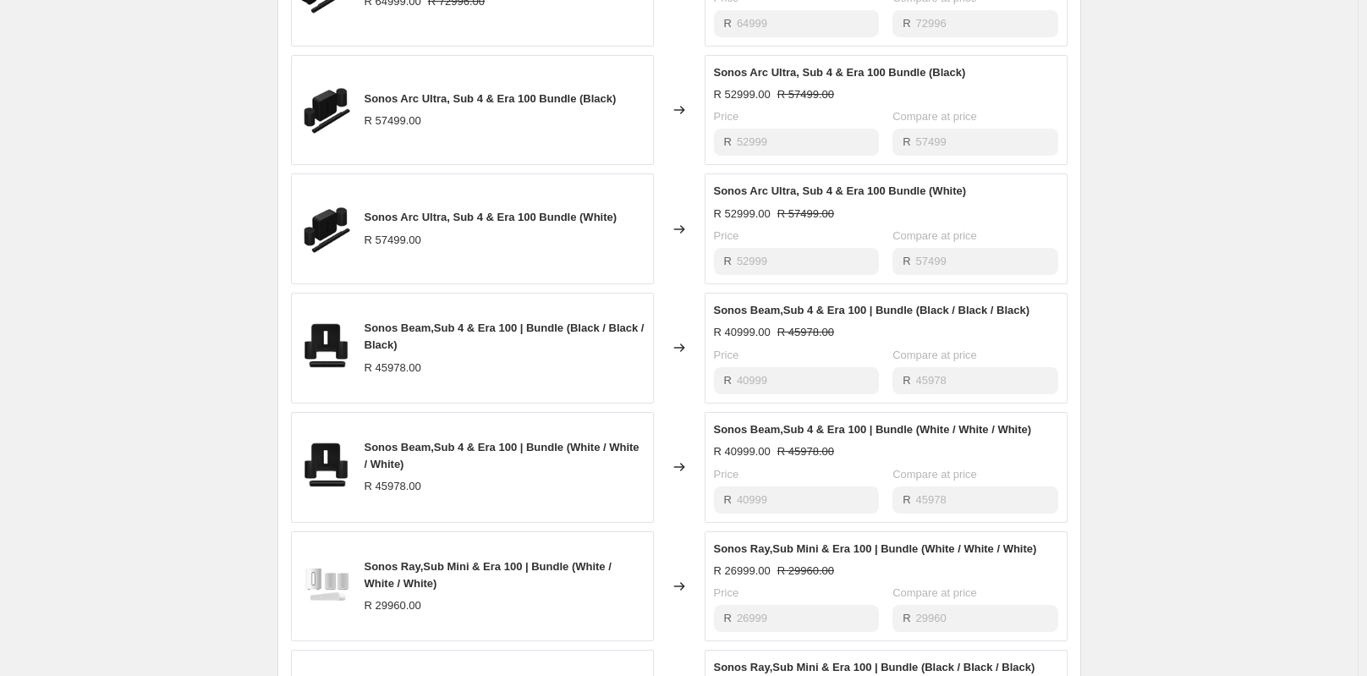
scroll to position [1131, 0]
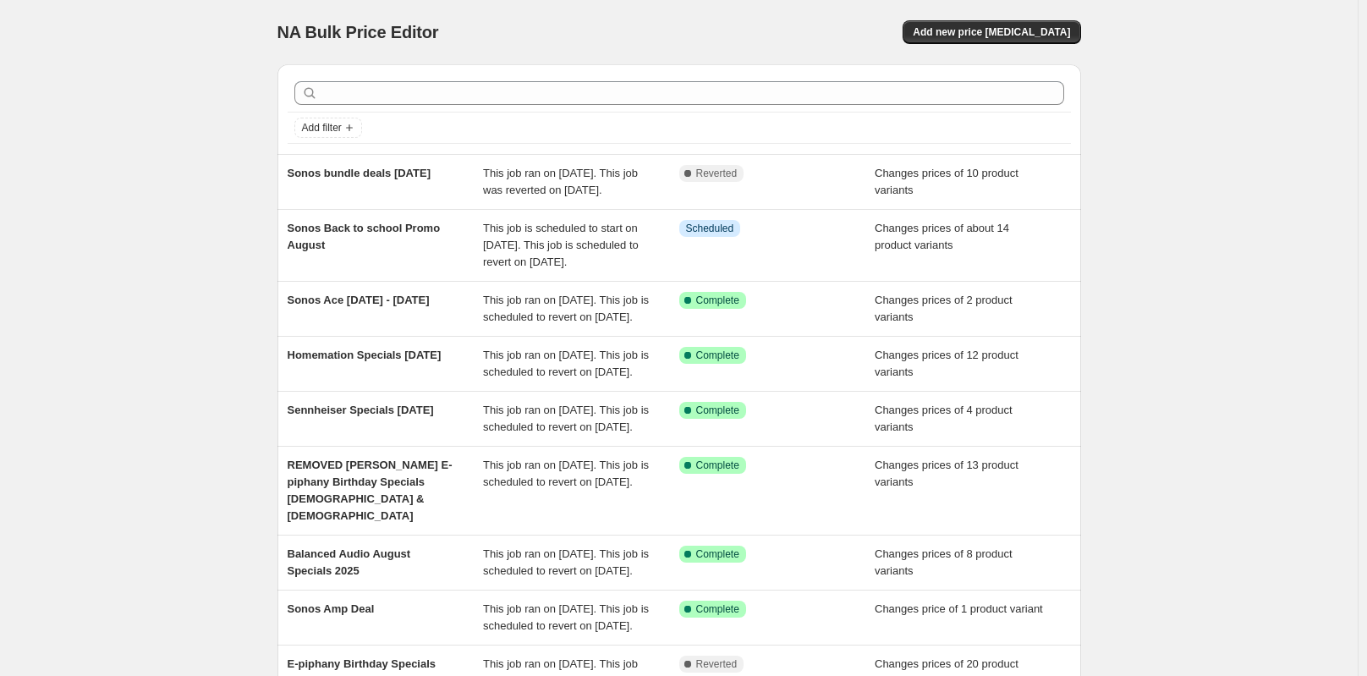
scroll to position [85, 0]
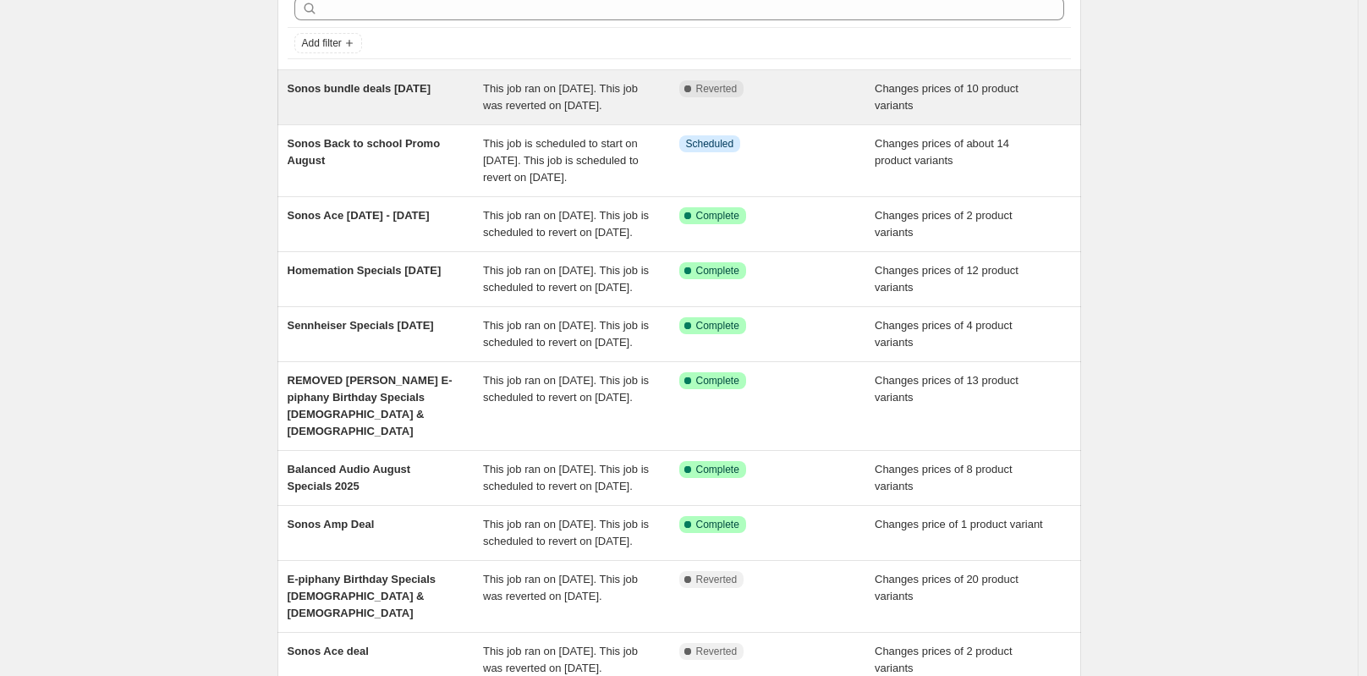
click at [393, 82] on span "Sonos bundle deals [DATE]" at bounding box center [360, 88] width 144 height 13
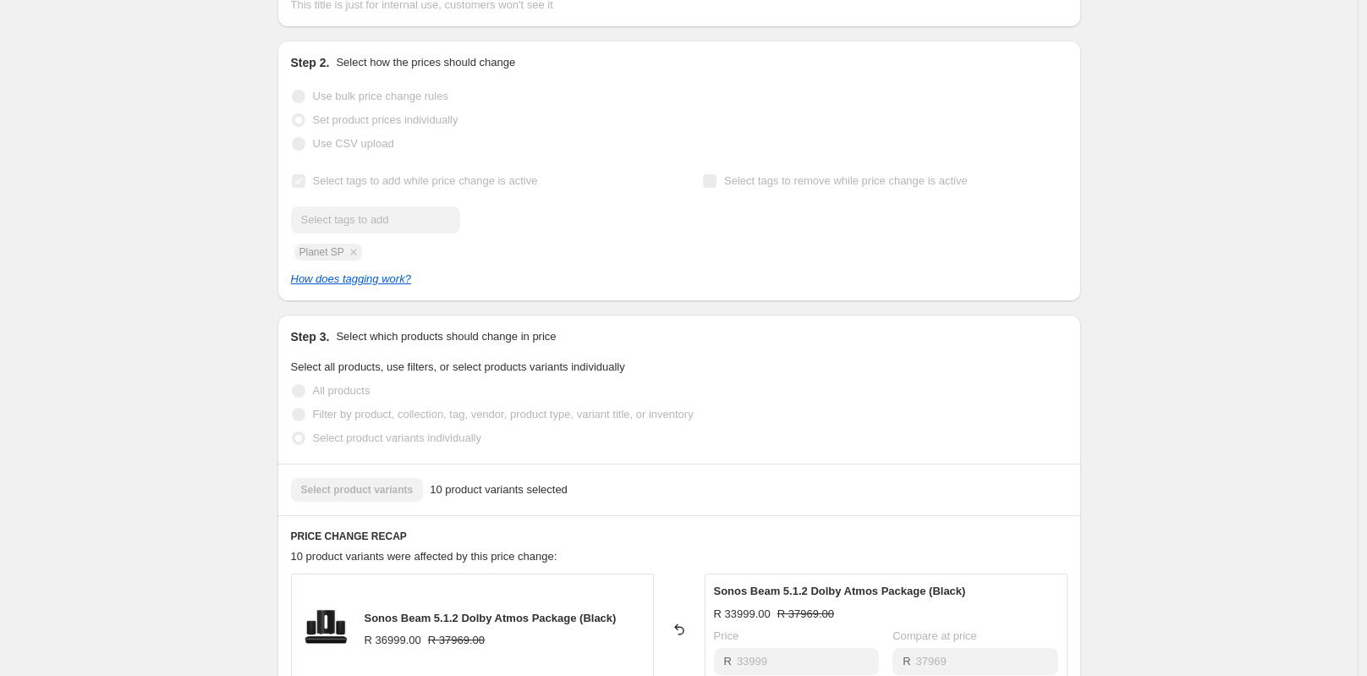
scroll to position [338, 0]
